Goal: Task Accomplishment & Management: Manage account settings

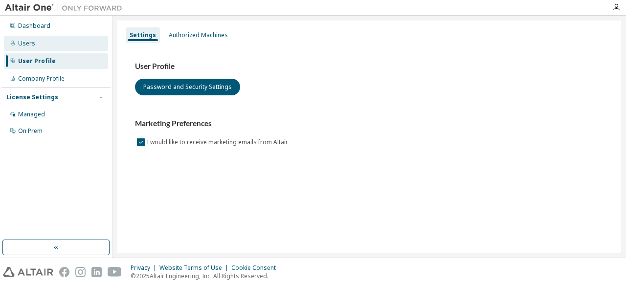
click at [57, 43] on div "Users" at bounding box center [56, 44] width 104 height 16
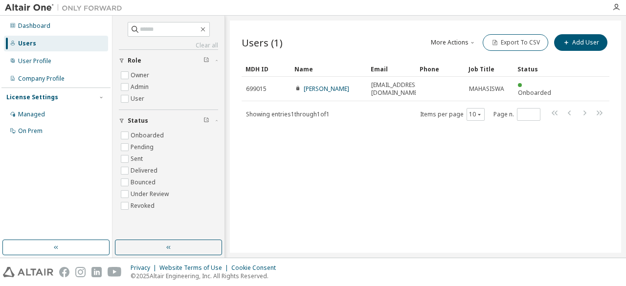
click at [386, 135] on div "Users (1) More Actions Import From CSV Export To CSV Add User Clear Load Save S…" at bounding box center [425, 137] width 391 height 232
click at [308, 164] on div "Users (1) More Actions Import From CSV Export To CSV Add User Clear Load Save S…" at bounding box center [425, 137] width 391 height 232
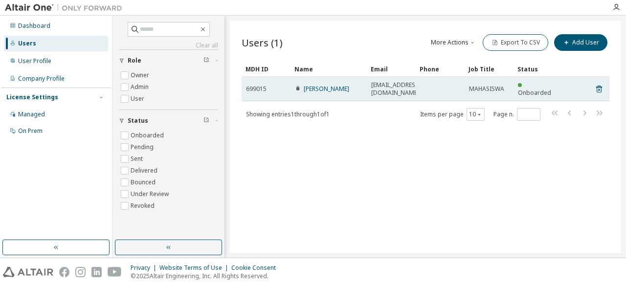
click at [374, 82] on span "Tikanovalia28@gmail.com" at bounding box center [395, 89] width 49 height 16
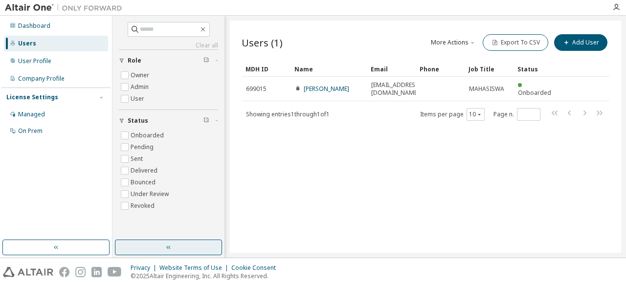
click at [205, 241] on button "button" at bounding box center [168, 248] width 107 height 16
